Goal: Contribute content

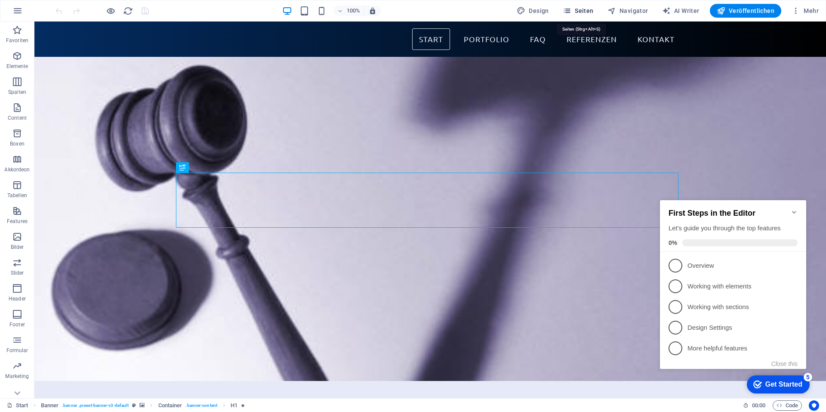
click at [589, 12] on span "Seiten" at bounding box center [577, 10] width 31 height 9
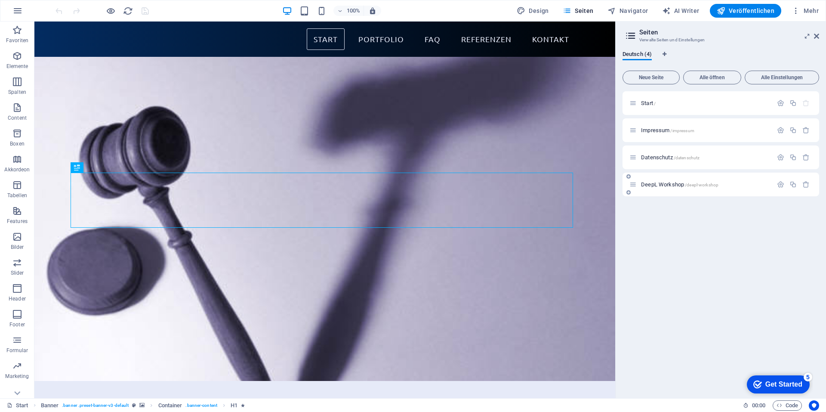
click at [657, 185] on span "DeepL Workshop /deepl-workshop" at bounding box center [679, 184] width 77 height 6
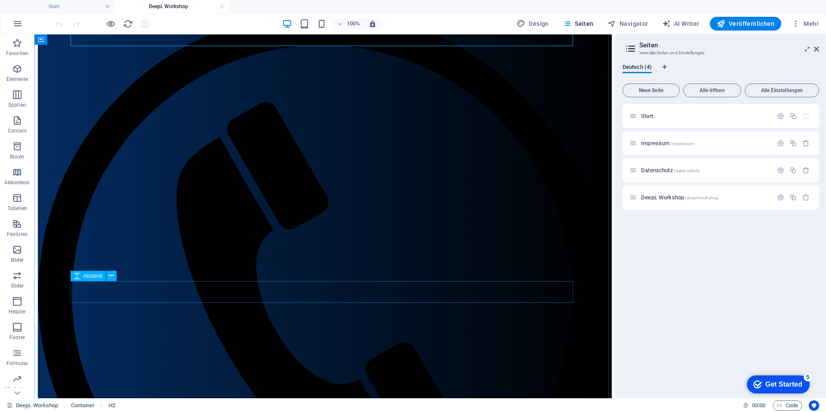
scroll to position [129, 0]
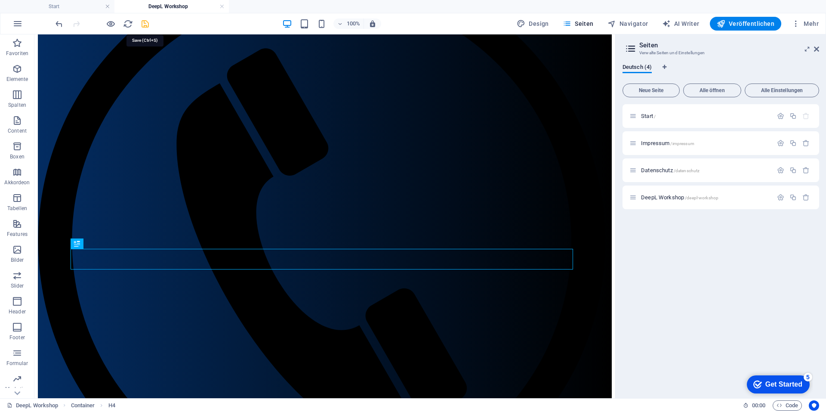
click at [145, 22] on icon "save" at bounding box center [145, 24] width 10 height 10
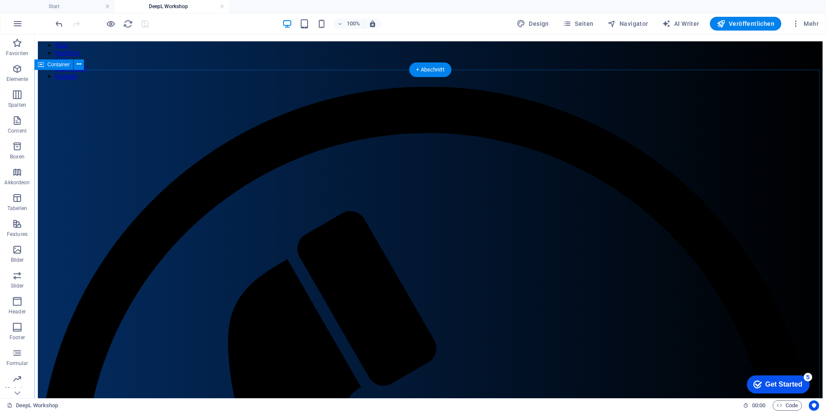
scroll to position [86, 0]
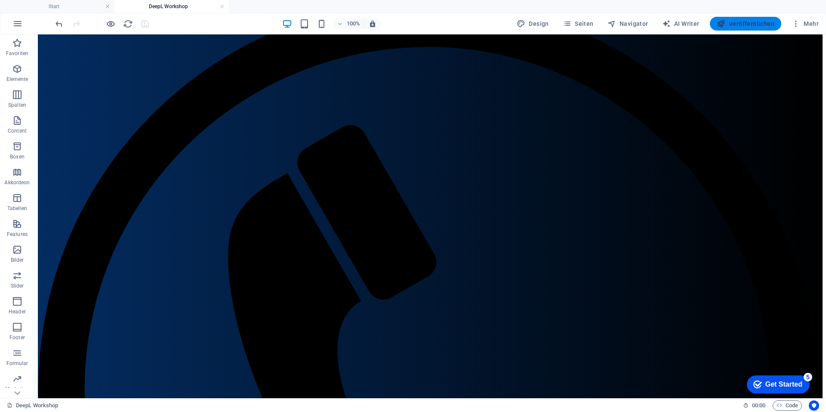
click at [731, 25] on span "Veröffentlichen" at bounding box center [745, 23] width 58 height 9
